Goal: Transaction & Acquisition: Purchase product/service

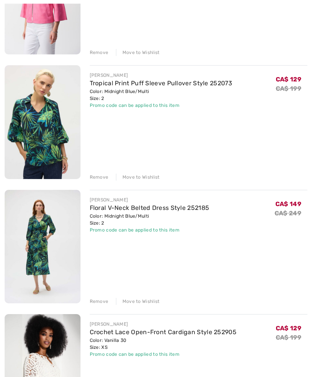
scroll to position [173, 0]
click at [119, 84] on link "Tropical Print Puff Sleeve Pullover Style 252073" at bounding box center [161, 82] width 143 height 7
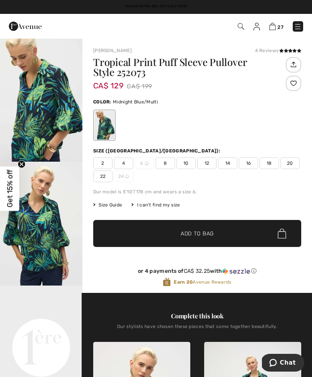
click at [273, 29] on img at bounding box center [272, 26] width 7 height 7
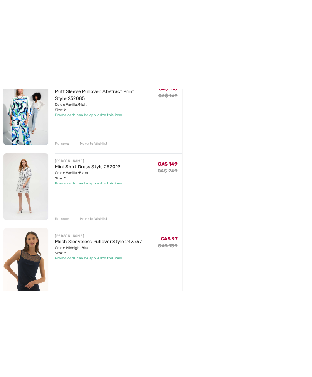
scroll to position [612, 0]
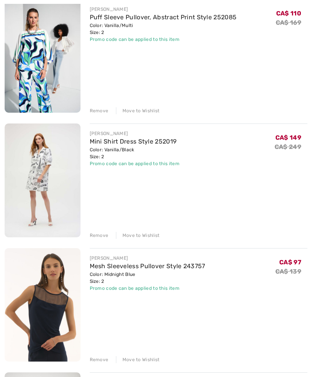
click at [94, 238] on div "Remove" at bounding box center [99, 235] width 19 height 7
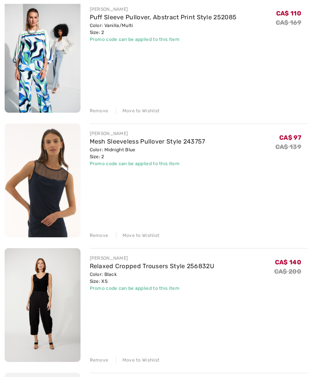
click at [96, 236] on div "Remove" at bounding box center [99, 235] width 19 height 7
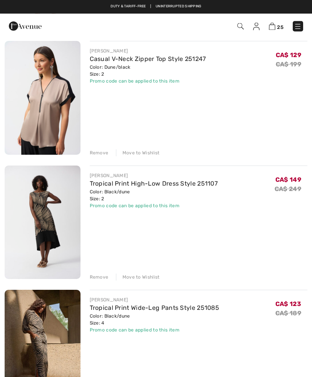
scroll to position [1936, 0]
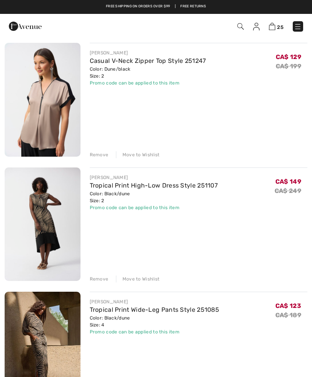
click at [120, 312] on link "Tropical Print Wide-Leg Pants Style 251085" at bounding box center [155, 309] width 130 height 7
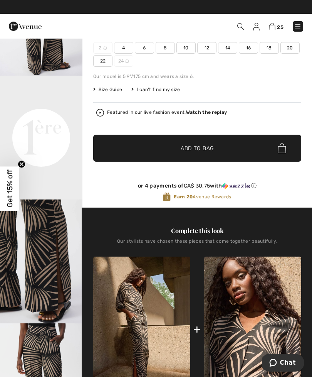
scroll to position [81, 0]
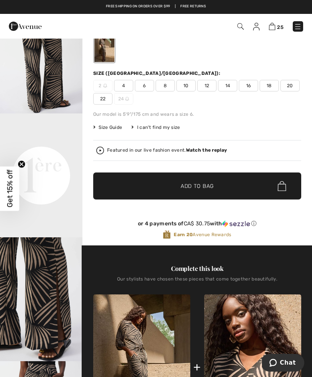
click at [271, 28] on img at bounding box center [272, 26] width 7 height 7
click at [274, 27] on img at bounding box center [272, 26] width 7 height 7
click at [274, 28] on img at bounding box center [272, 26] width 7 height 7
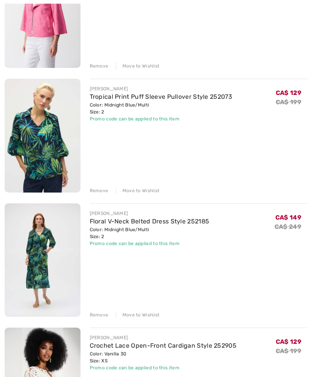
scroll to position [160, 0]
click at [115, 222] on link "Floral V-Neck Belted Dress Style 252185" at bounding box center [150, 220] width 120 height 7
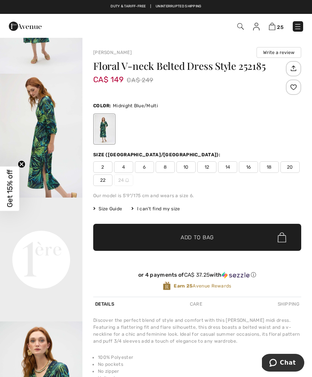
scroll to position [93, 0]
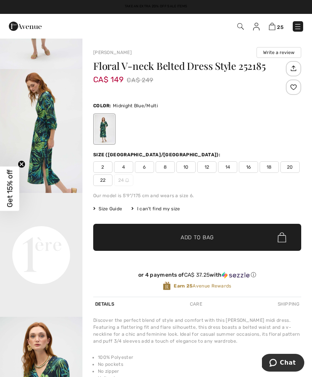
click at [271, 27] on img at bounding box center [272, 26] width 7 height 7
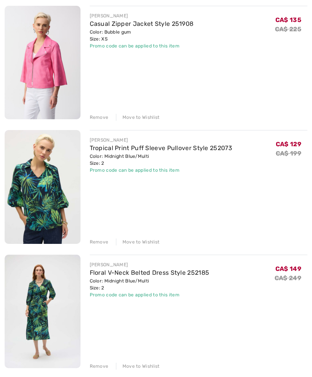
scroll to position [108, 0]
click at [99, 364] on div "Remove" at bounding box center [99, 365] width 19 height 7
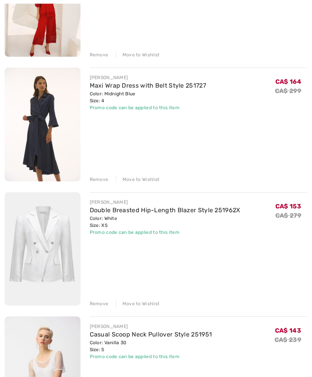
scroll to position [917, 0]
click at [192, 211] on link "Double Breasted Hip-Length Blazer Style 251962X" at bounding box center [165, 209] width 151 height 7
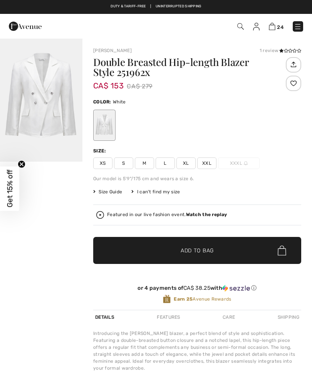
checkbox input "true"
click at [274, 25] on img at bounding box center [272, 26] width 7 height 7
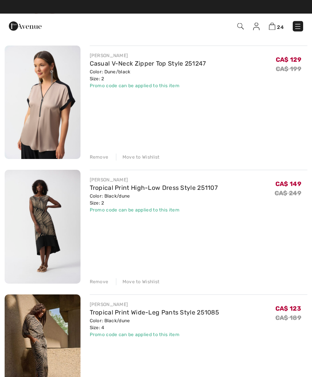
scroll to position [1805, 0]
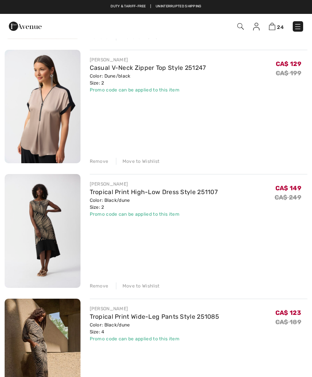
click at [143, 68] on link "Casual V-Neck Zipper Top Style 251247" at bounding box center [148, 67] width 116 height 7
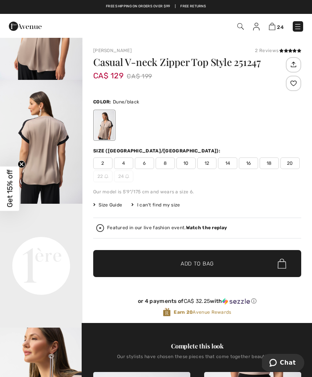
scroll to position [107, 0]
click at [273, 29] on img at bounding box center [272, 26] width 7 height 7
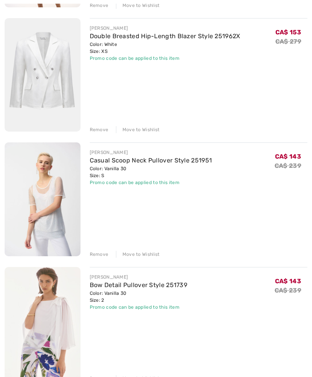
scroll to position [1091, 0]
click at [98, 133] on div "Remove" at bounding box center [99, 129] width 19 height 7
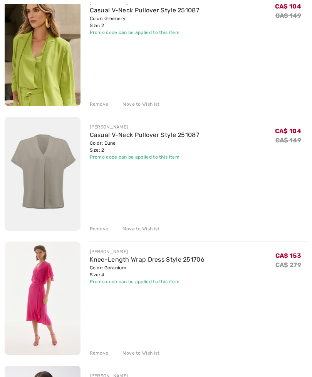
scroll to position [1365, 0]
click at [95, 228] on div "Remove" at bounding box center [99, 228] width 19 height 7
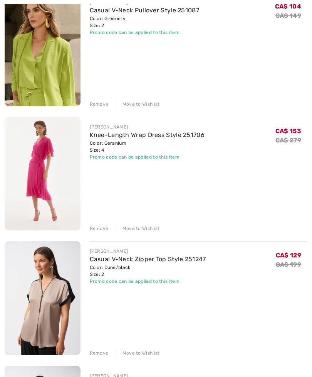
click at [93, 108] on div "Remove" at bounding box center [99, 104] width 19 height 7
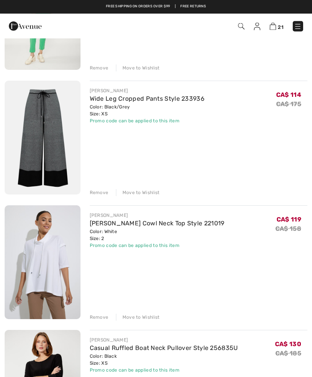
scroll to position [2269, 0]
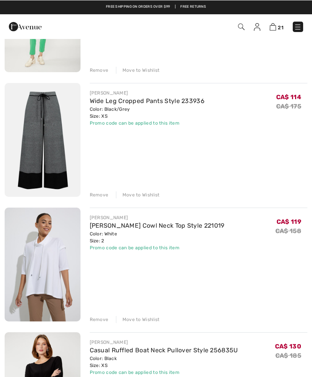
click at [112, 109] on div "Color: Black/Grey Size: XS" at bounding box center [147, 112] width 115 height 14
click at [161, 103] on link "Wide Leg Cropped Pants Style 233936" at bounding box center [147, 100] width 115 height 7
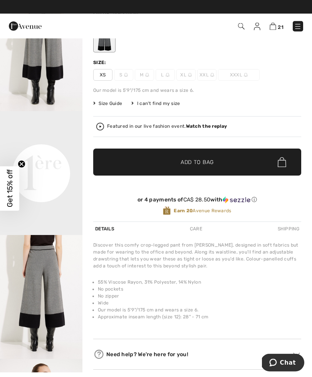
scroll to position [88, 0]
click at [272, 29] on img at bounding box center [273, 26] width 7 height 7
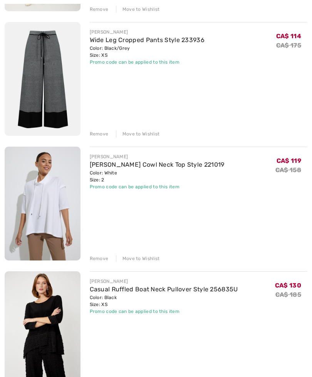
scroll to position [2330, 0]
click at [114, 168] on link "Joseph Ribkoff Cowl Neck Top Style 221019" at bounding box center [157, 164] width 135 height 7
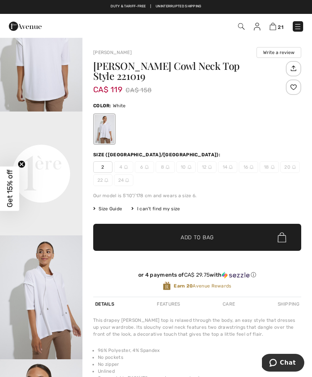
scroll to position [173, 0]
click at [276, 28] on img at bounding box center [273, 26] width 7 height 7
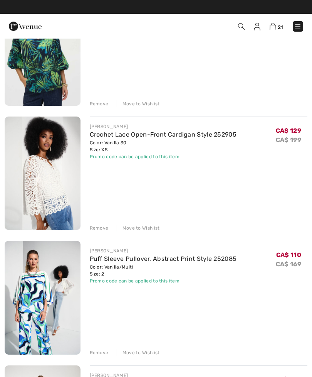
scroll to position [242, 0]
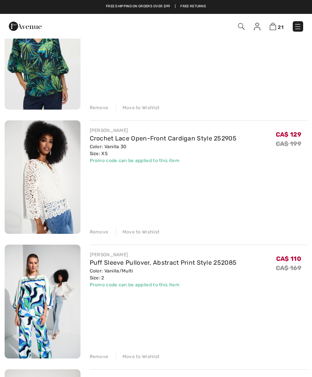
click at [97, 104] on div "Remove" at bounding box center [99, 107] width 19 height 7
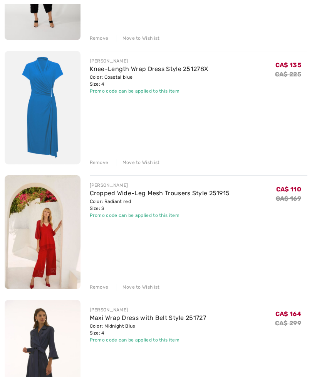
scroll to position [563, 0]
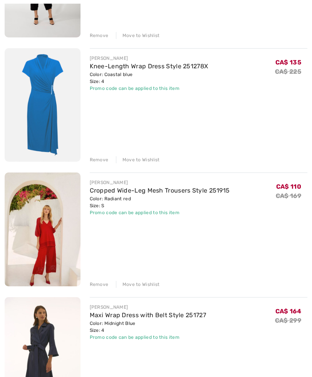
click at [94, 283] on div "Remove" at bounding box center [99, 284] width 19 height 7
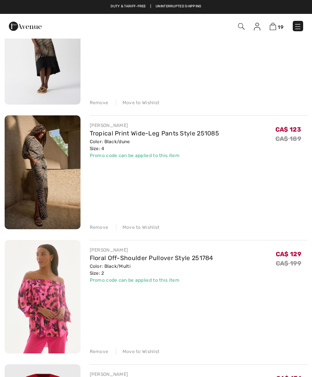
scroll to position [1366, 0]
click at [113, 136] on link "Tropical Print Wide-Leg Pants Style 251085" at bounding box center [155, 133] width 130 height 7
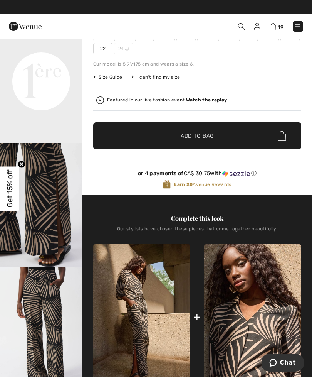
scroll to position [124, 0]
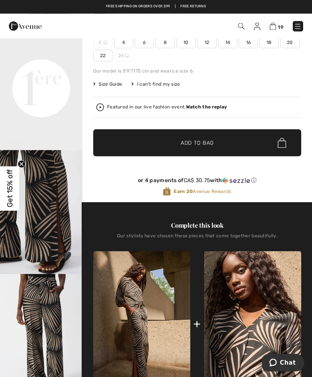
click at [276, 27] on img at bounding box center [273, 26] width 7 height 7
click at [276, 28] on img at bounding box center [273, 26] width 7 height 7
